Goal: Task Accomplishment & Management: Manage account settings

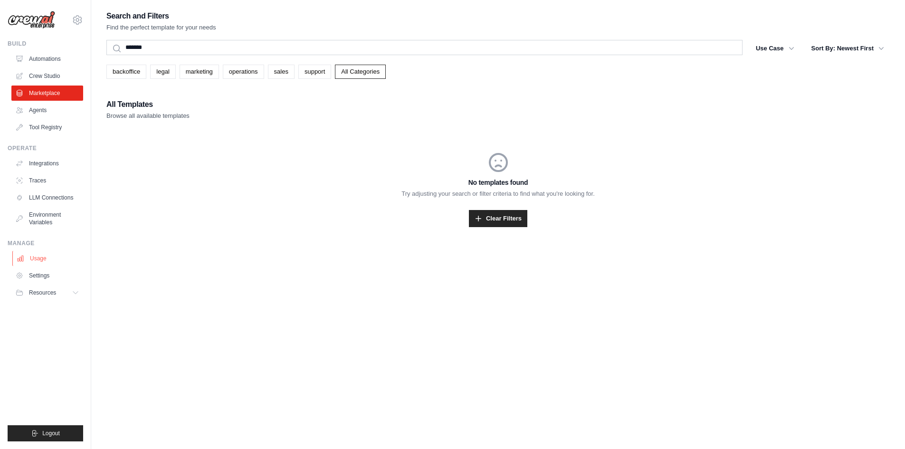
click at [41, 259] on link "Usage" at bounding box center [48, 258] width 72 height 15
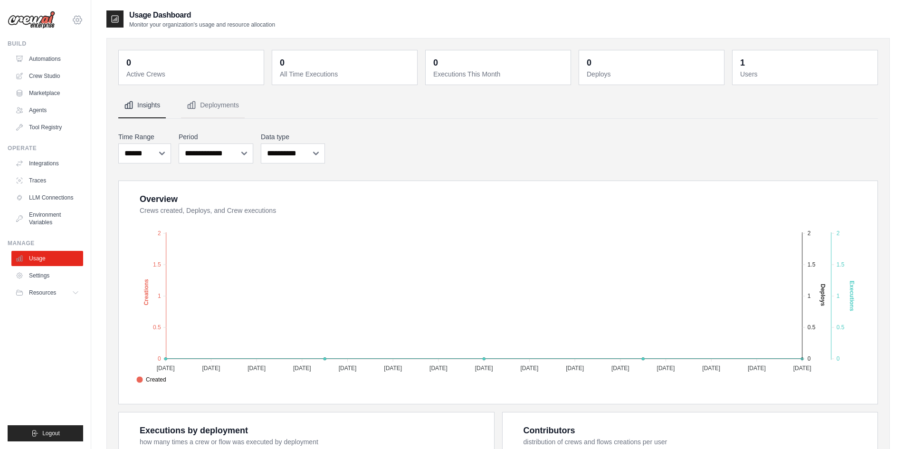
click at [76, 23] on icon at bounding box center [77, 19] width 11 height 11
click at [62, 62] on link "Settings" at bounding box center [78, 64] width 84 height 17
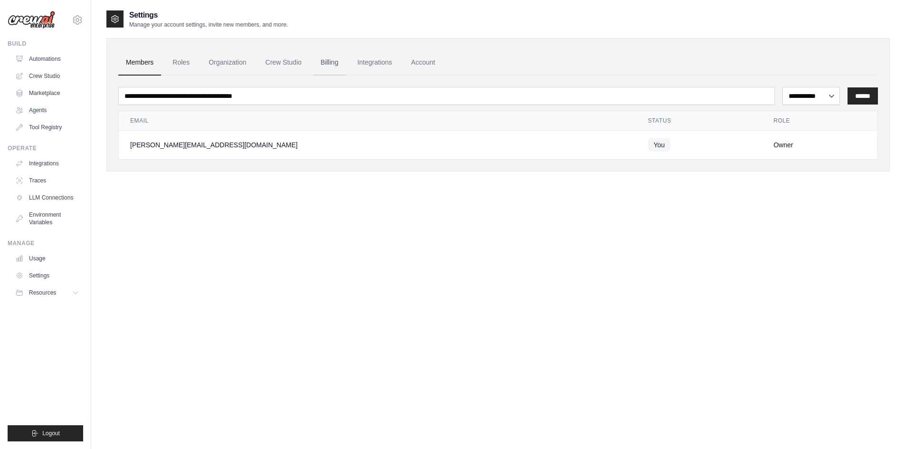
click at [340, 65] on link "Billing" at bounding box center [329, 63] width 33 height 26
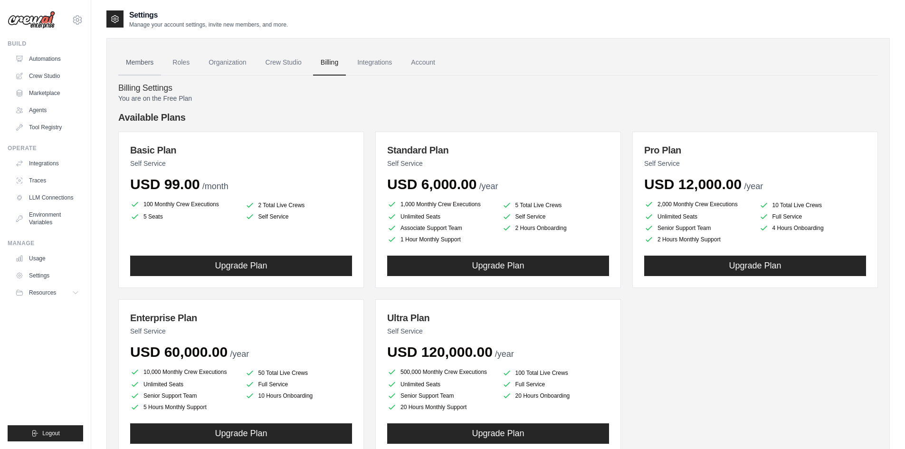
click at [132, 57] on link "Members" at bounding box center [139, 63] width 43 height 26
